Goal: Task Accomplishment & Management: Complete application form

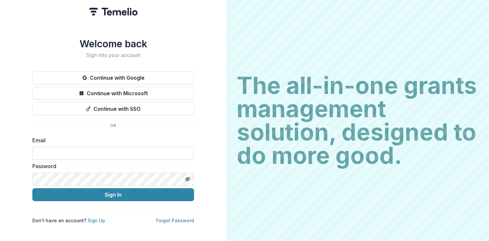
click at [99, 152] on input at bounding box center [113, 153] width 162 height 13
type input "**********"
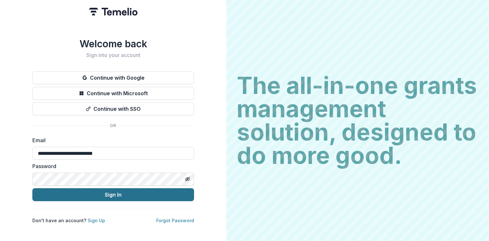
click at [122, 192] on button "Sign In" at bounding box center [113, 194] width 162 height 13
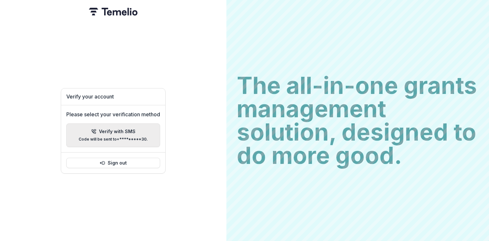
click at [115, 133] on div "Verify with SMS Code will be sent to +*********30 ." at bounding box center [113, 135] width 69 height 13
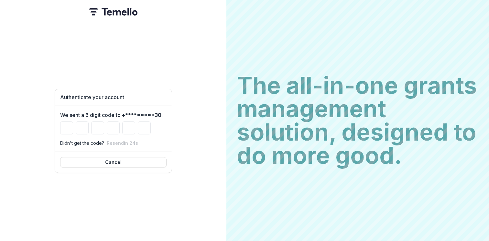
type input "*"
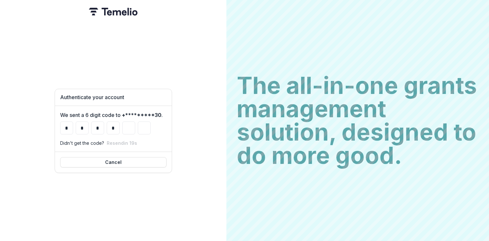
type input "*"
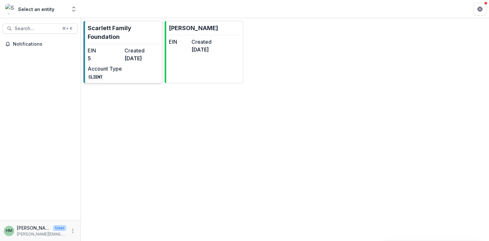
click at [130, 60] on dd "[DATE]" at bounding box center [142, 58] width 34 height 8
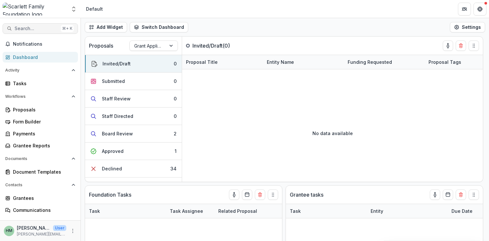
click at [31, 26] on span "Search..." at bounding box center [37, 29] width 44 height 6
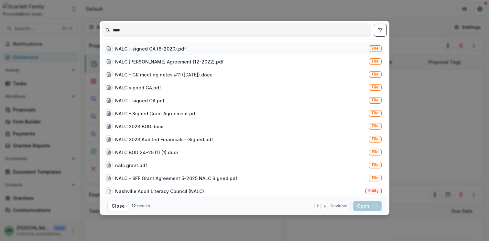
click at [143, 45] on div "NALC - signed GA (6-2020).pdf" at bounding box center [150, 48] width 71 height 7
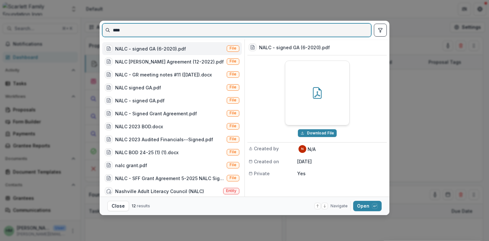
click at [192, 31] on input "****" at bounding box center [237, 30] width 269 height 10
type input "**********"
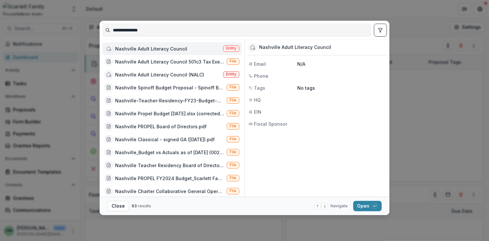
click at [148, 49] on div "Nashville Adult Literacy Council" at bounding box center [151, 48] width 72 height 7
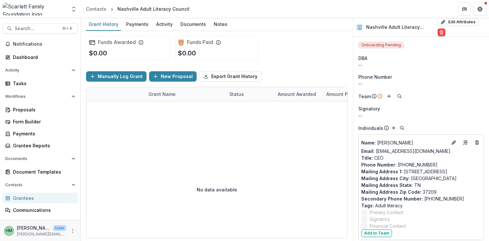
click at [168, 7] on div "Nashville Adult Literacy Council" at bounding box center [153, 9] width 72 height 7
click at [107, 24] on div "Grant History" at bounding box center [103, 23] width 35 height 9
click at [140, 24] on div "Payments" at bounding box center [138, 23] width 28 height 9
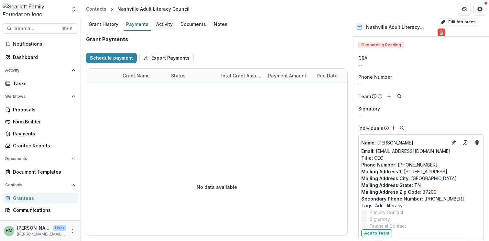
click at [167, 23] on div "Activity" at bounding box center [165, 23] width 22 height 9
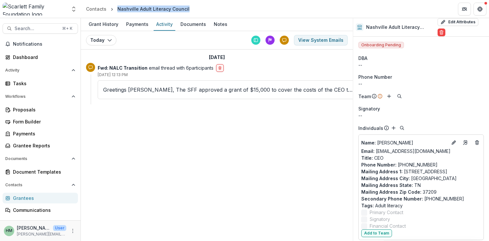
drag, startPoint x: 117, startPoint y: 9, endPoint x: 189, endPoint y: 6, distance: 72.2
click at [189, 6] on header "Contacts Nashville Adult Literacy Council" at bounding box center [285, 9] width 408 height 18
copy div "Nashville Adult Literacy Council"
click at [41, 28] on span "Search..." at bounding box center [37, 29] width 44 height 6
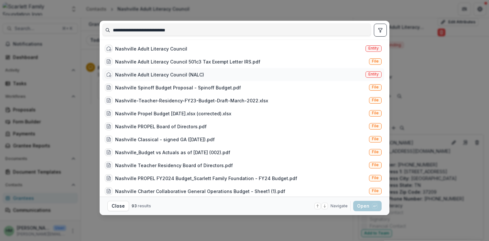
type input "**********"
click at [150, 73] on div "Nashville Adult Literacy Council (NALC)" at bounding box center [159, 74] width 89 height 7
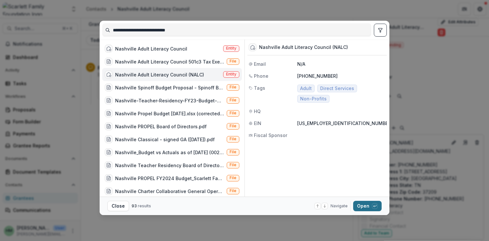
click at [362, 205] on button "Open with enter key" at bounding box center [367, 206] width 28 height 10
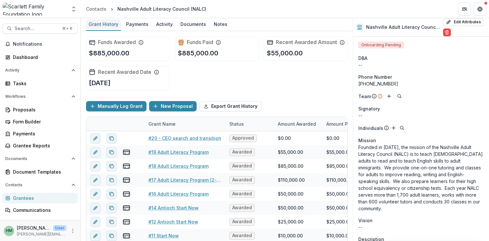
click at [109, 25] on div "Grant History" at bounding box center [103, 23] width 35 height 9
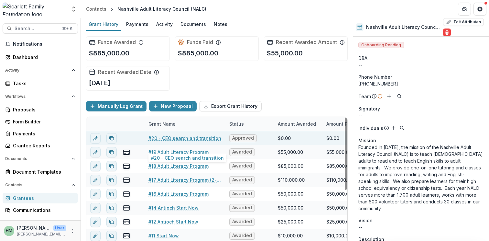
click at [184, 141] on link "#20 - CEO search and transition" at bounding box center [185, 138] width 73 height 7
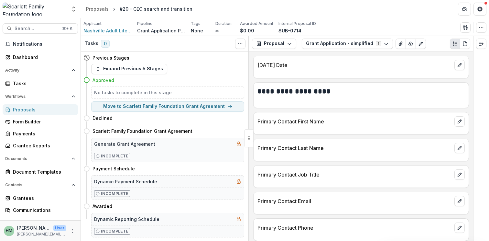
click at [105, 28] on span "Nashville Adult Literacy Council (NALC)" at bounding box center [108, 30] width 49 height 7
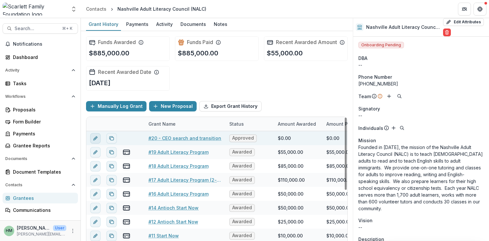
click at [96, 139] on line "edit" at bounding box center [95, 138] width 1 height 1
type input "*******"
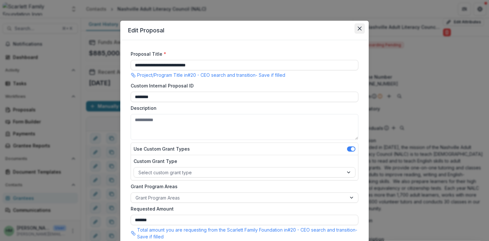
click at [358, 27] on icon "Close" at bounding box center [360, 29] width 4 height 4
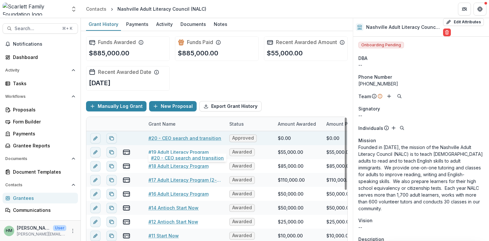
click at [178, 141] on link "#20 - CEO search and transition" at bounding box center [185, 138] width 73 height 7
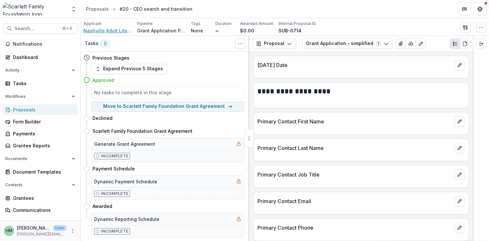
click at [115, 30] on span "Nashville Adult Literacy Council (NALC)" at bounding box center [108, 30] width 49 height 7
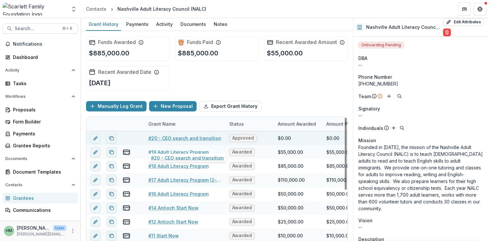
click at [187, 141] on link "#20 - CEO search and transition" at bounding box center [185, 138] width 73 height 7
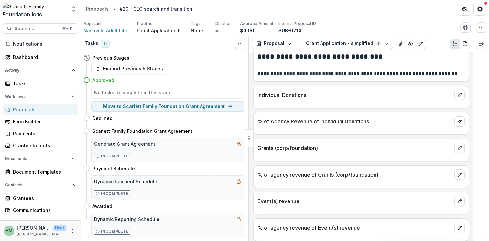
scroll to position [1174, 0]
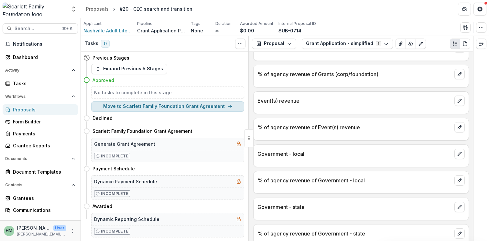
click at [199, 109] on button "Move to Scarlett Family Foundation Grant Agreement" at bounding box center [167, 106] width 153 height 10
select select "**********"
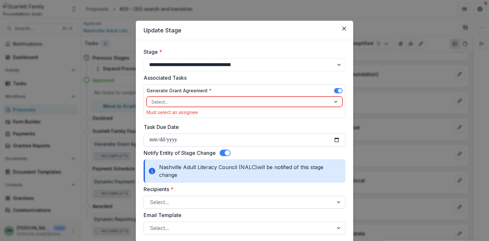
click at [185, 102] on div at bounding box center [238, 102] width 175 height 8
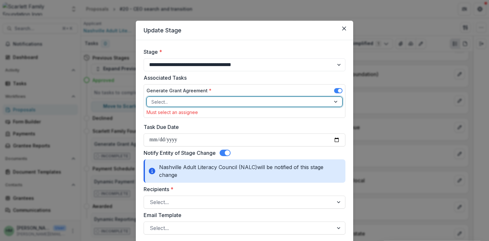
click at [188, 99] on div at bounding box center [238, 102] width 175 height 8
click at [202, 85] on div "Generate Grant Agreement * Select... Must select an assignee" at bounding box center [245, 101] width 202 height 34
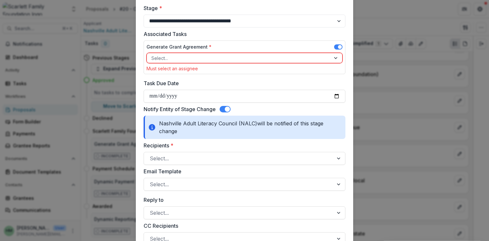
scroll to position [0, 0]
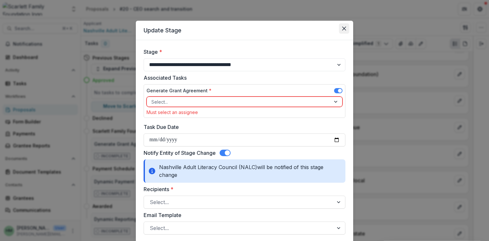
click at [342, 28] on icon "Close" at bounding box center [344, 29] width 4 height 4
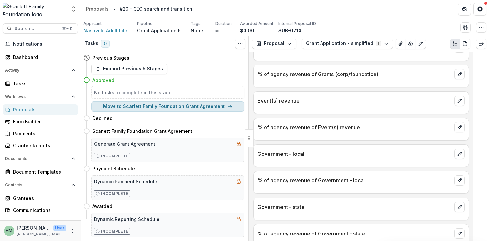
click at [184, 104] on button "Move to Scarlett Family Foundation Grant Agreement" at bounding box center [167, 106] width 153 height 10
select select "**********"
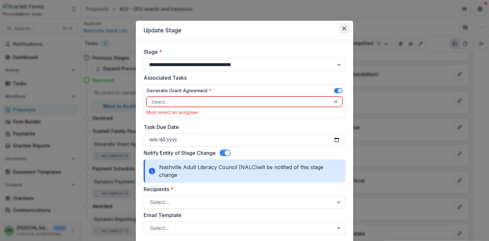
click at [343, 27] on icon "Close" at bounding box center [344, 29] width 4 height 4
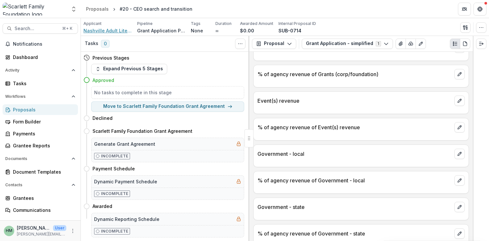
click at [114, 29] on span "Nashville Adult Literacy Council (NALC)" at bounding box center [108, 30] width 49 height 7
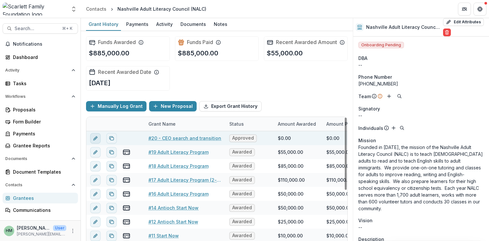
click at [91, 143] on button "edit" at bounding box center [95, 138] width 10 height 10
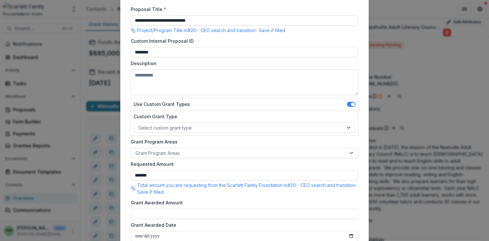
scroll to position [47, 0]
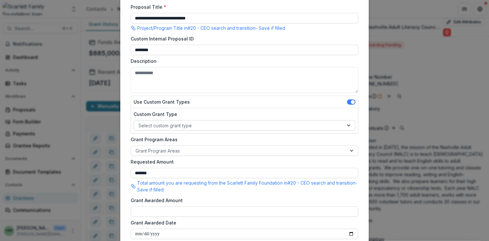
click at [177, 125] on div at bounding box center [239, 125] width 201 height 8
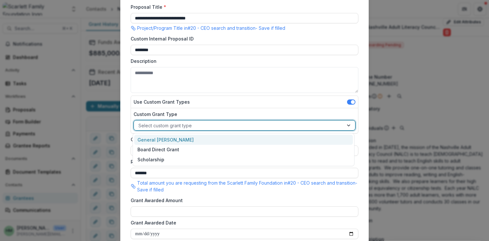
click at [163, 138] on div "General [PERSON_NAME]" at bounding box center [243, 140] width 219 height 10
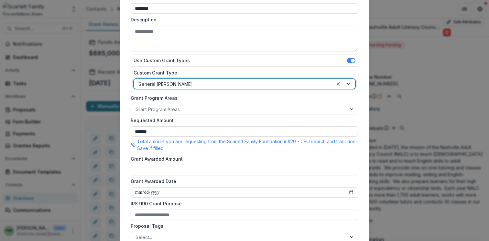
scroll to position [93, 0]
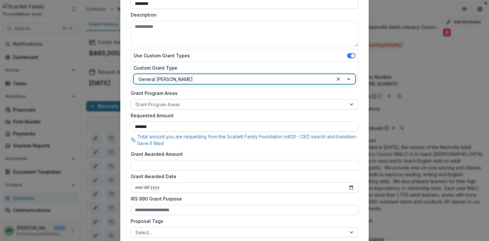
click at [183, 105] on div at bounding box center [239, 104] width 206 height 8
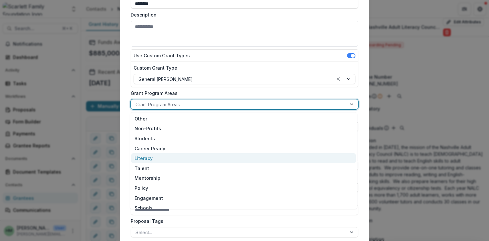
click at [173, 161] on div "Literacy" at bounding box center [243, 158] width 225 height 10
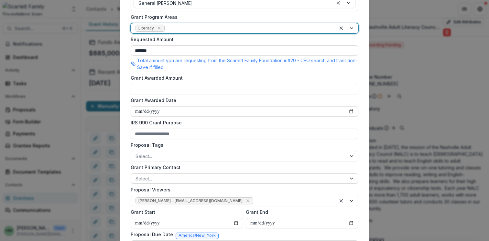
scroll to position [171, 0]
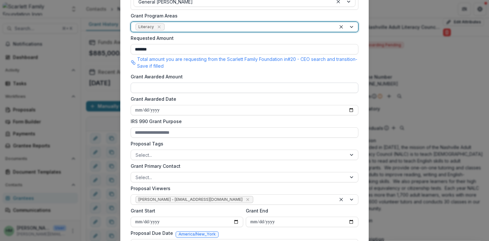
click at [178, 90] on input "Grant Awarded Amount" at bounding box center [245, 88] width 228 height 10
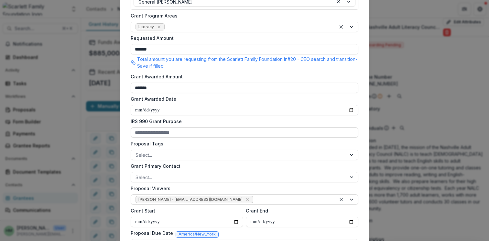
type input "*******"
click at [165, 112] on input "Grant Awarded Date" at bounding box center [245, 110] width 228 height 10
click at [350, 108] on input "Grant Awarded Date" at bounding box center [245, 110] width 228 height 10
type input "**********"
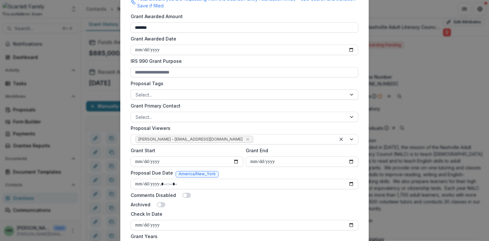
scroll to position [232, 0]
click at [167, 71] on input "IRS 990 Grant Purpose" at bounding box center [245, 71] width 228 height 10
type input "**********"
click at [174, 94] on div at bounding box center [239, 94] width 206 height 8
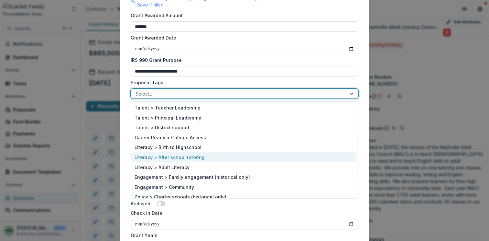
scroll to position [21, 0]
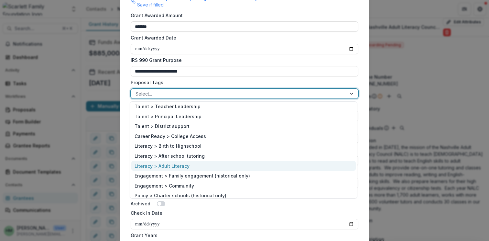
click at [181, 164] on div "Literacy > Adult Literacy" at bounding box center [243, 166] width 225 height 10
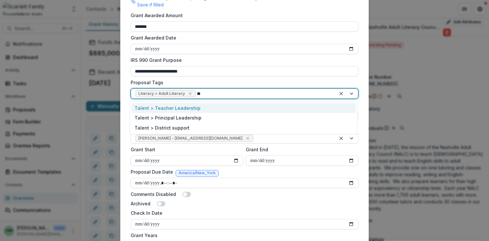
type input "*"
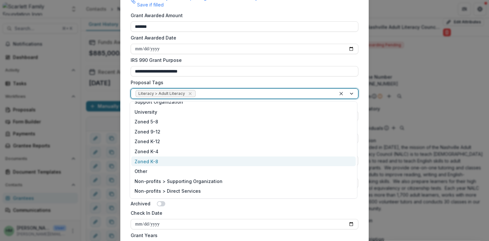
scroll to position [294, 0]
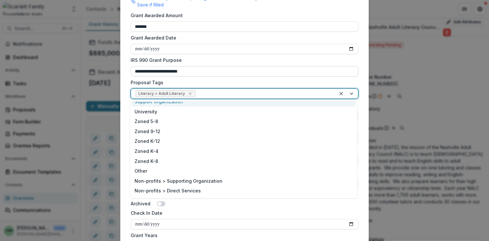
click at [234, 72] on input "**********" at bounding box center [245, 71] width 228 height 10
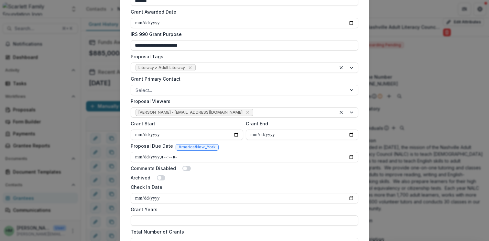
scroll to position [266, 0]
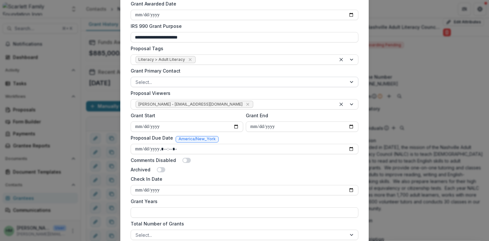
click at [200, 82] on div at bounding box center [239, 82] width 206 height 8
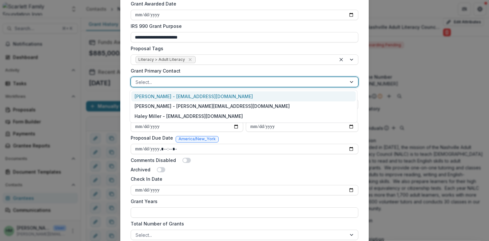
click at [194, 95] on div "[PERSON_NAME] - [EMAIL_ADDRESS][DOMAIN_NAME]" at bounding box center [243, 96] width 225 height 10
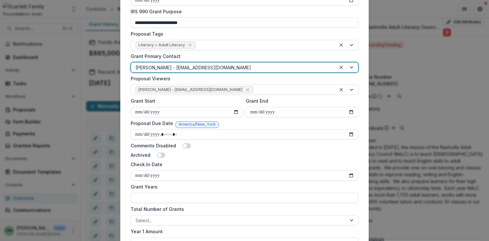
scroll to position [285, 0]
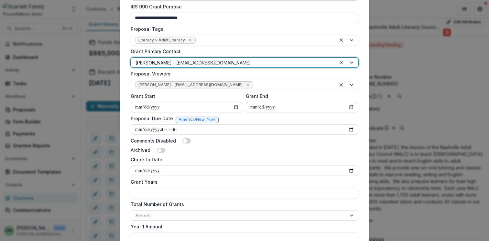
click at [233, 106] on input "Grant Start" at bounding box center [187, 107] width 113 height 10
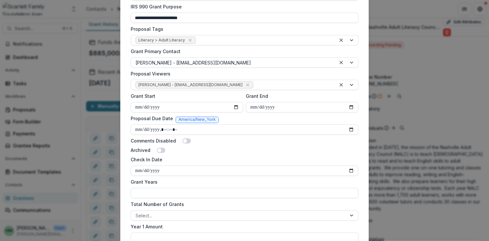
type input "**********"
click at [351, 106] on input "Grant End" at bounding box center [302, 107] width 113 height 10
type input "**********"
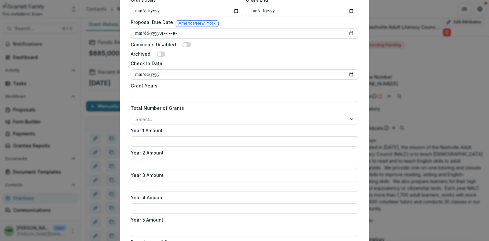
scroll to position [383, 0]
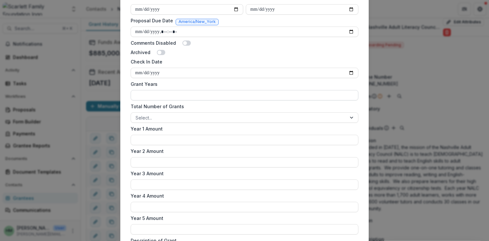
click at [162, 93] on input "Grant Years" at bounding box center [245, 95] width 228 height 10
type input "*"
click at [176, 117] on div at bounding box center [239, 118] width 206 height 8
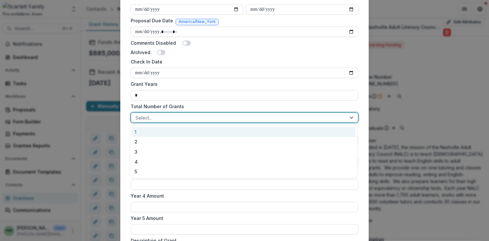
click at [164, 132] on div "1" at bounding box center [243, 132] width 225 height 10
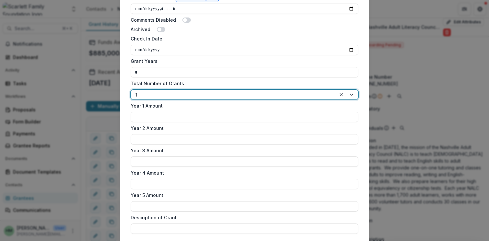
scroll to position [407, 0]
click at [170, 114] on input "Year 1 Amount" at bounding box center [245, 116] width 228 height 10
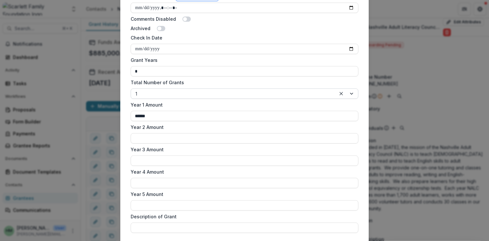
type input "******"
click at [209, 98] on div "1" at bounding box center [245, 93] width 228 height 10
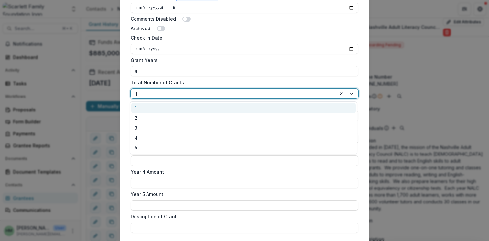
click at [218, 82] on label "Total Number of Grants" at bounding box center [243, 82] width 224 height 7
click at [137, 90] on input "Total Number of Grants" at bounding box center [136, 93] width 1 height 7
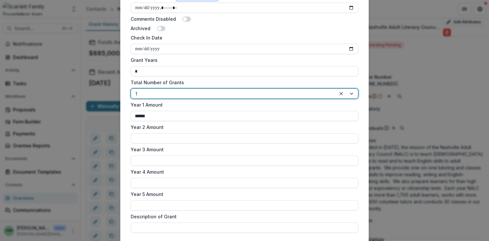
scroll to position [451, 0]
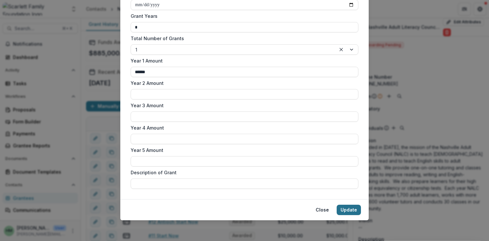
click at [349, 209] on button "Update" at bounding box center [349, 210] width 24 height 10
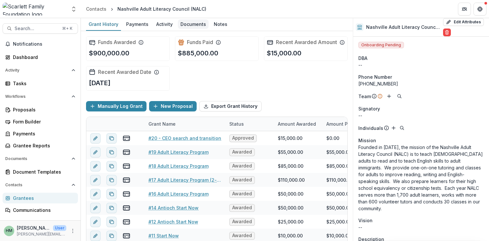
click at [198, 20] on div "Documents" at bounding box center [193, 23] width 31 height 9
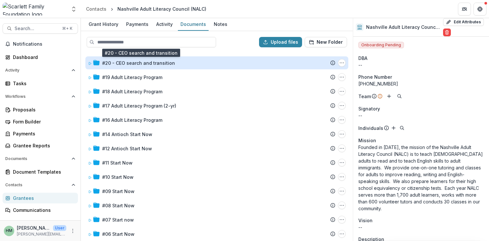
click at [148, 62] on div "#20 - CEO search and transition" at bounding box center [138, 63] width 73 height 7
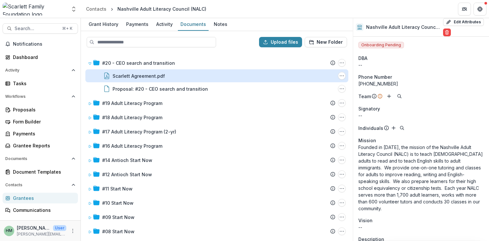
click at [145, 75] on div "Scarlett Agreement.pdf" at bounding box center [139, 75] width 52 height 7
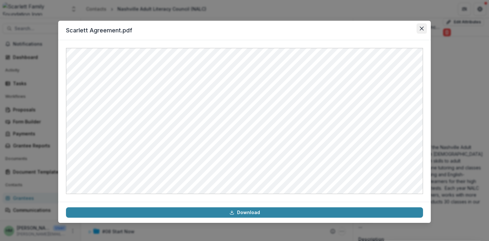
click at [421, 30] on button "Close" at bounding box center [422, 28] width 10 height 10
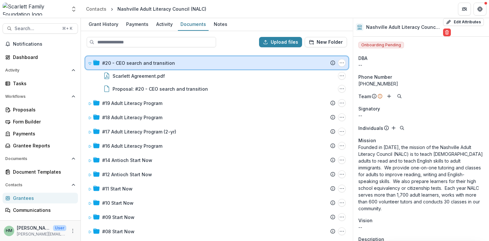
click at [88, 63] on icon at bounding box center [90, 63] width 4 height 4
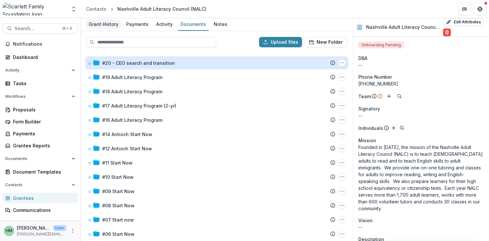
click at [104, 25] on div "Grant History" at bounding box center [103, 23] width 35 height 9
